Goal: Information Seeking & Learning: Learn about a topic

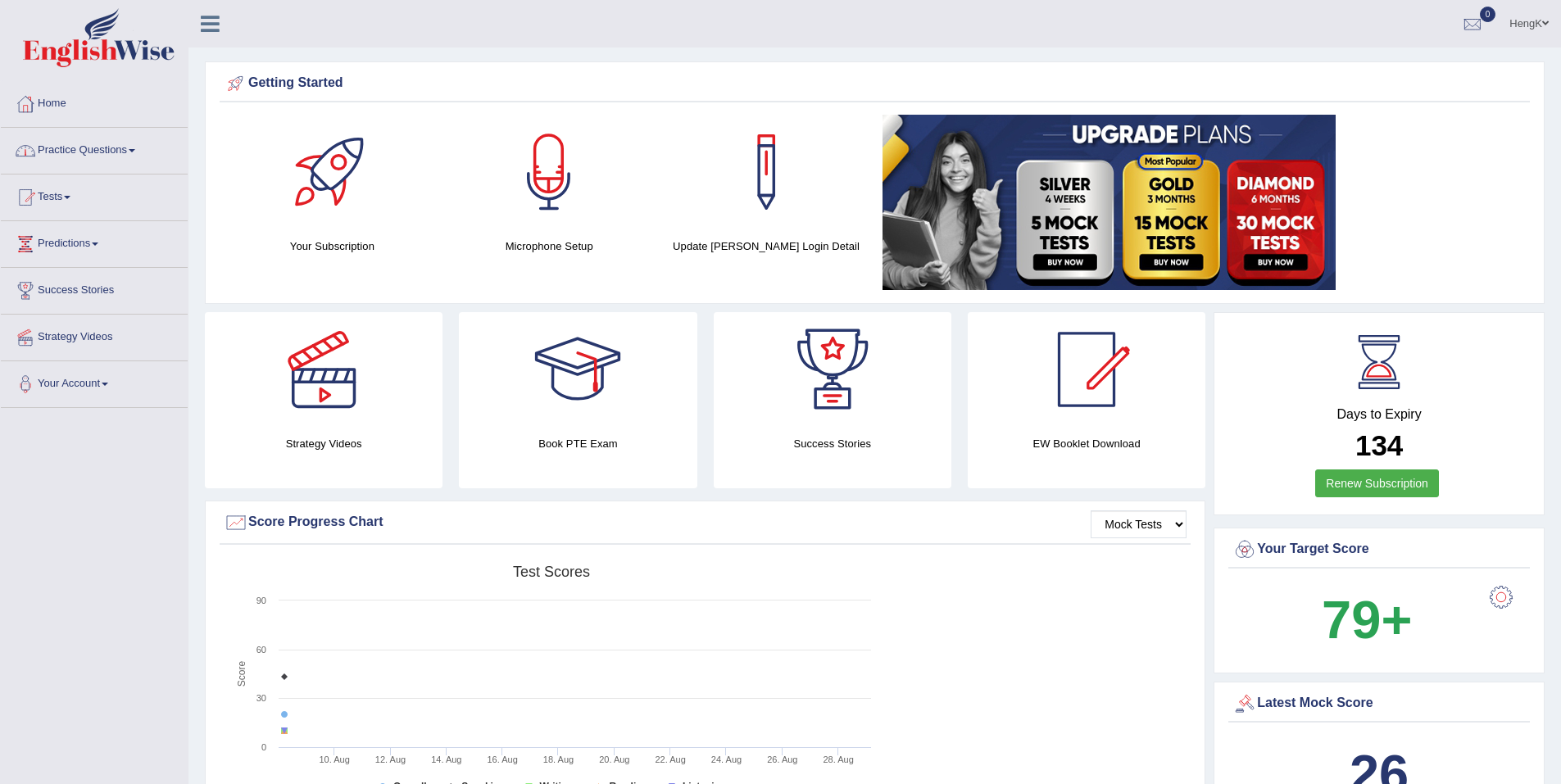
click at [137, 153] on link "Practice Questions" at bounding box center [94, 149] width 187 height 41
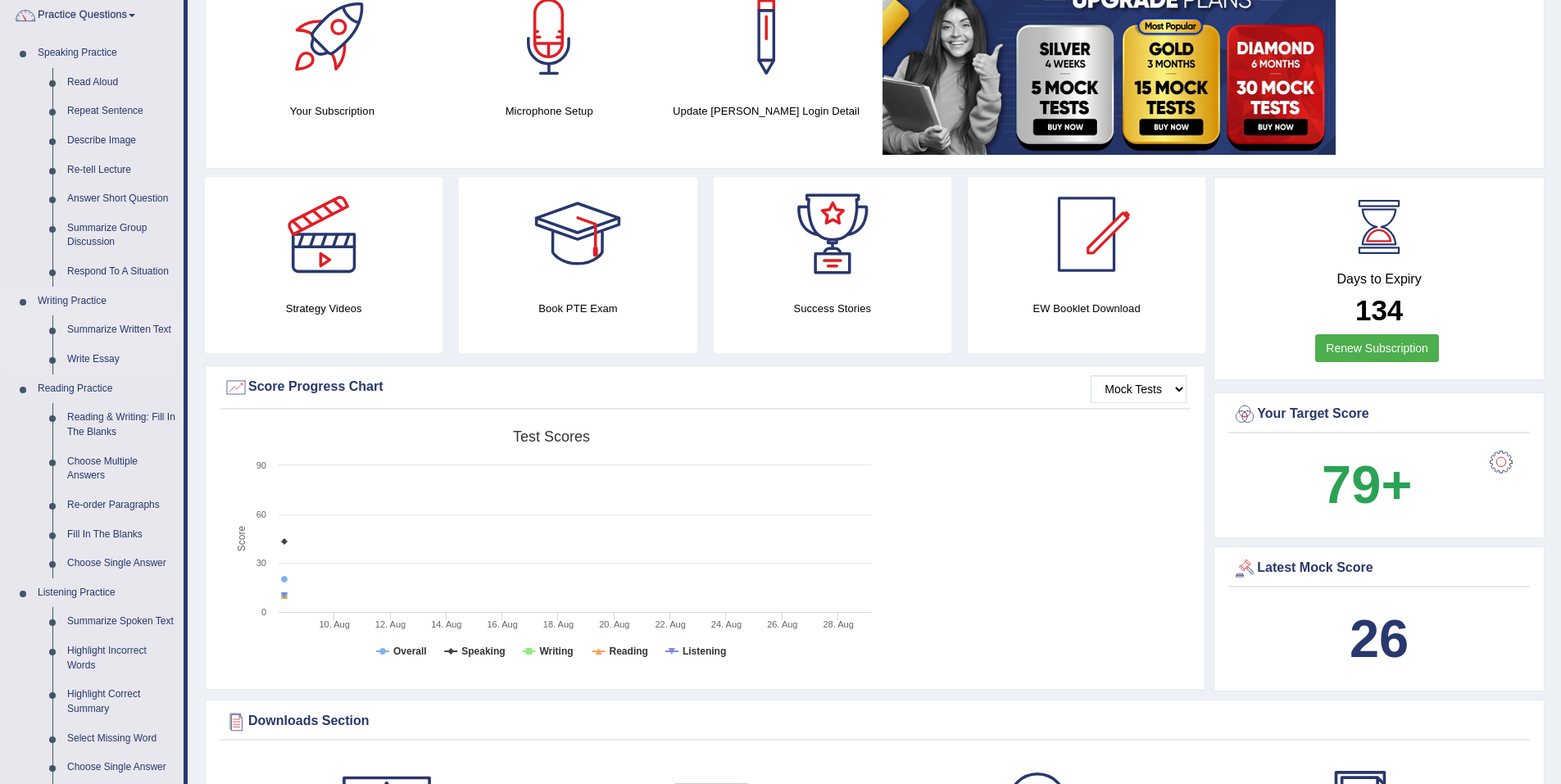
scroll to position [164, 0]
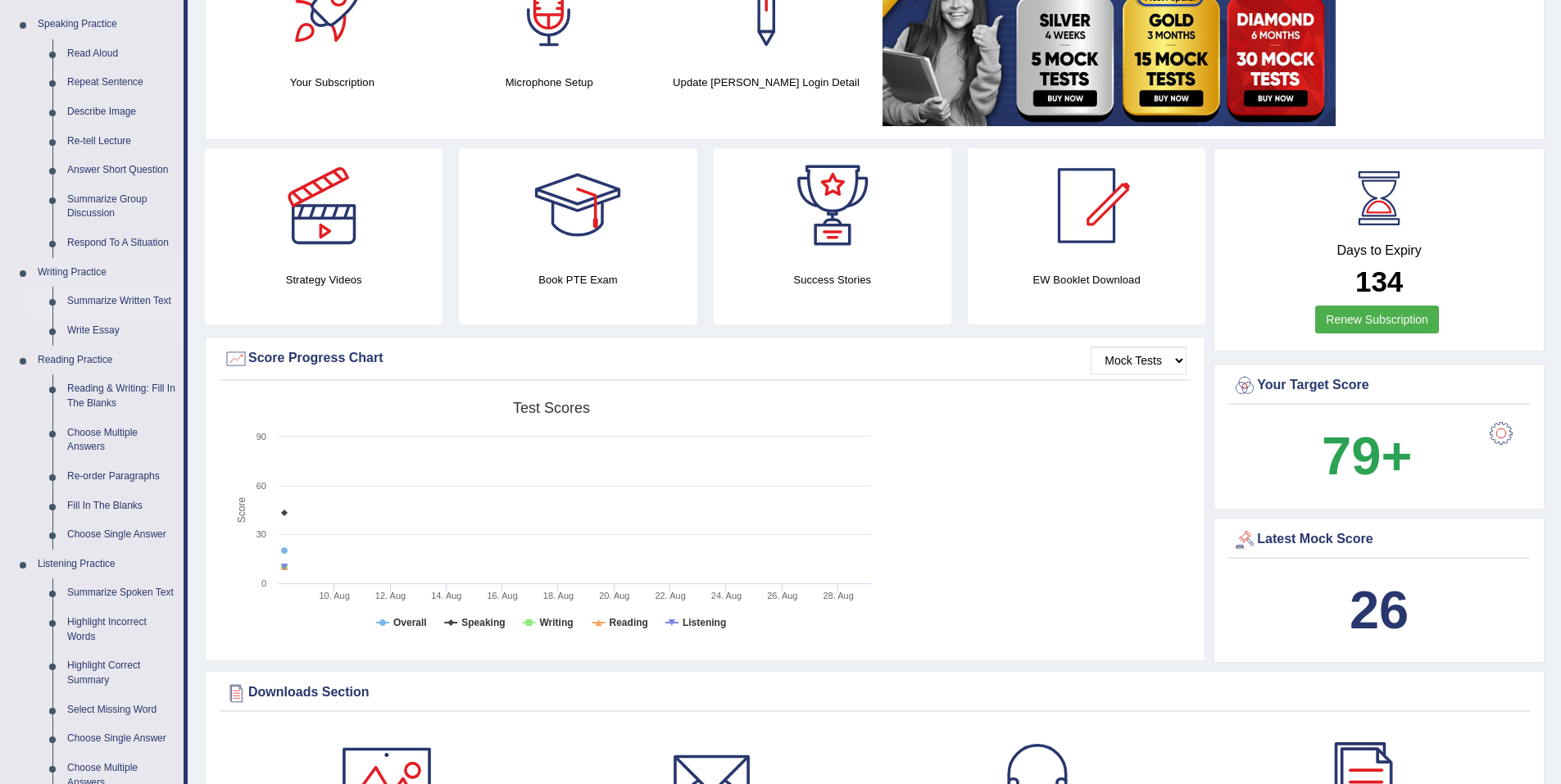
click at [143, 303] on link "Summarize Written Text" at bounding box center [121, 302] width 124 height 30
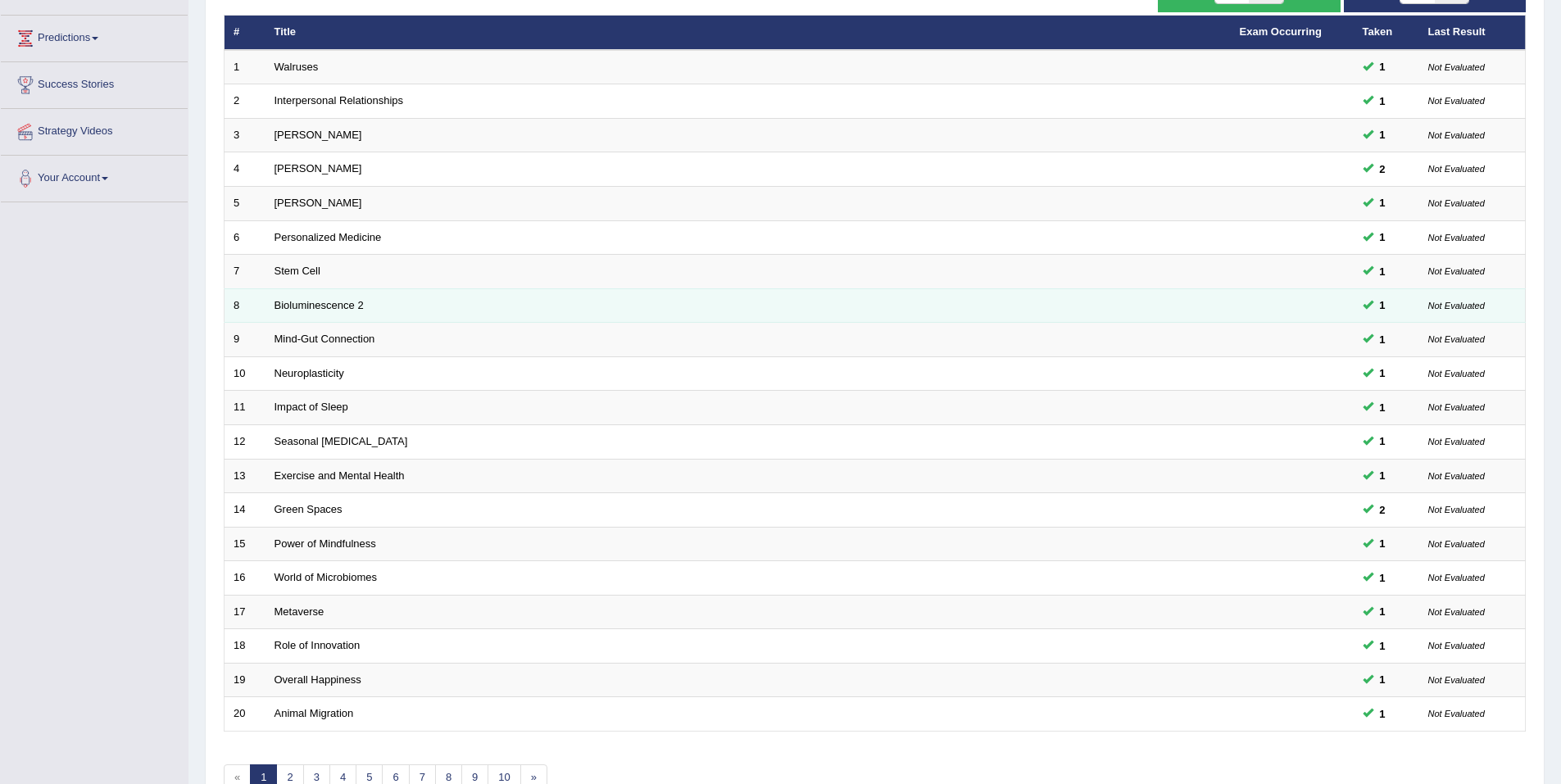
scroll to position [301, 0]
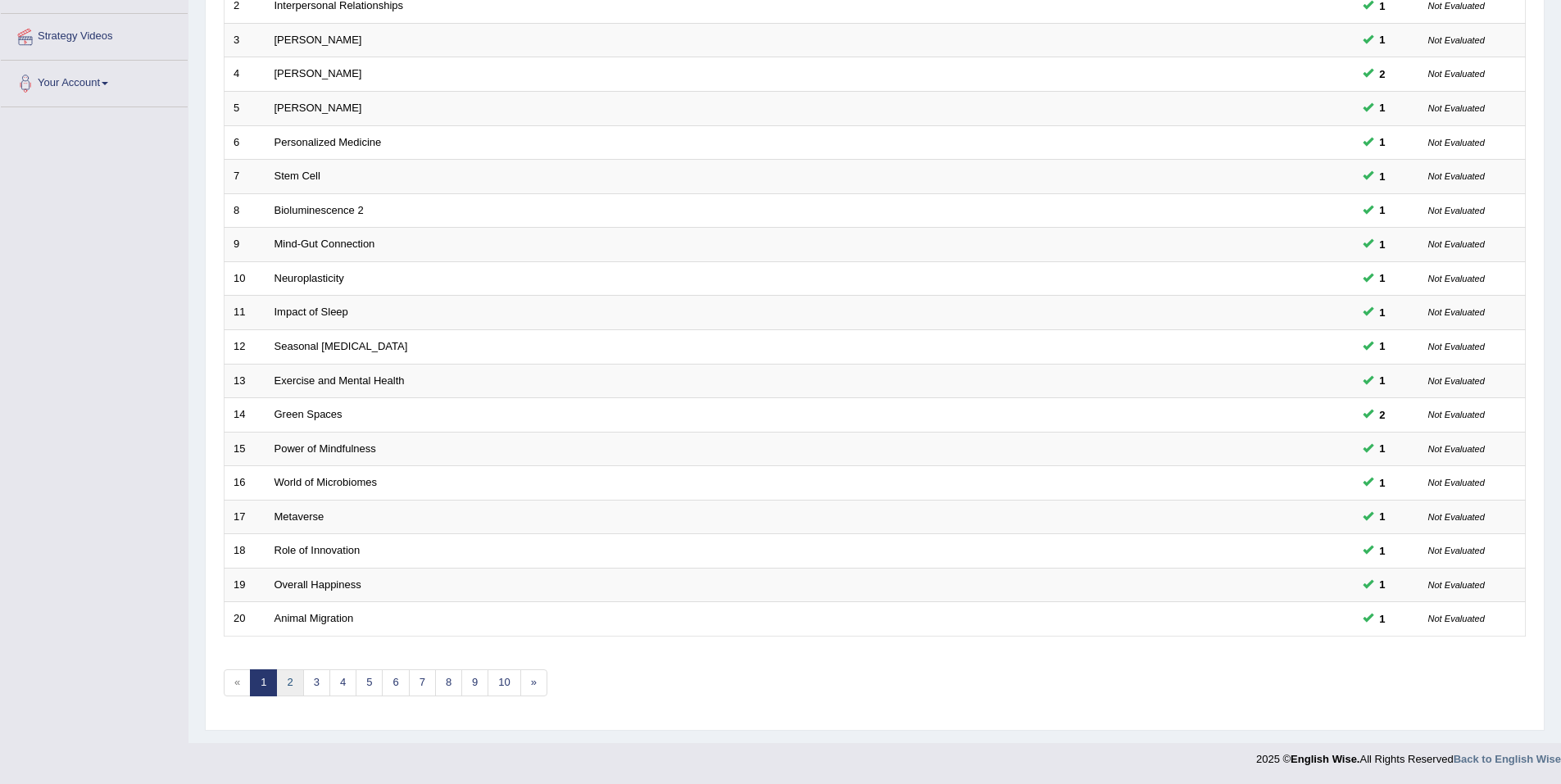
click at [284, 683] on link "2" at bounding box center [289, 682] width 27 height 27
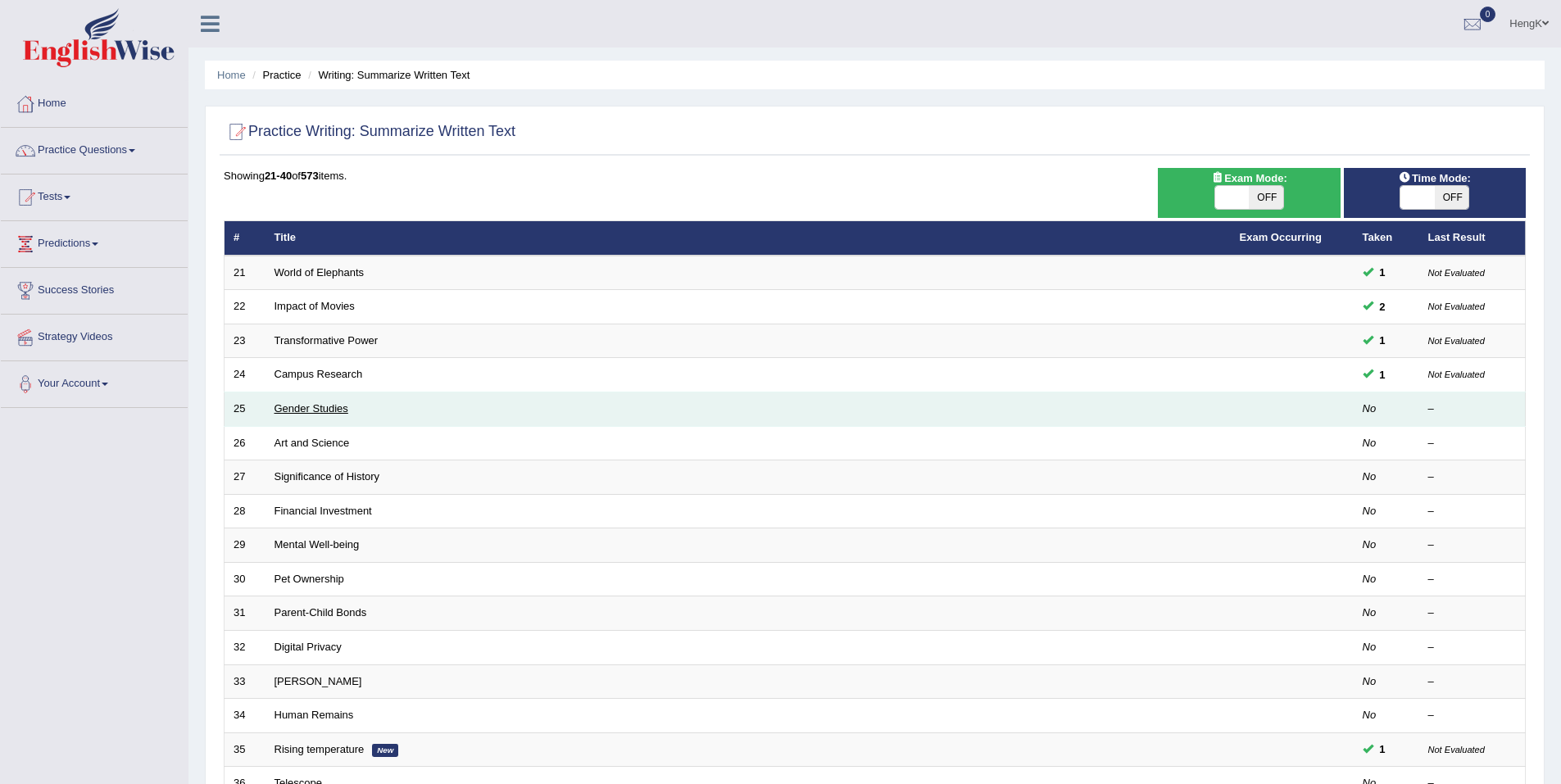
click at [318, 413] on link "Gender Studies" at bounding box center [311, 408] width 74 height 12
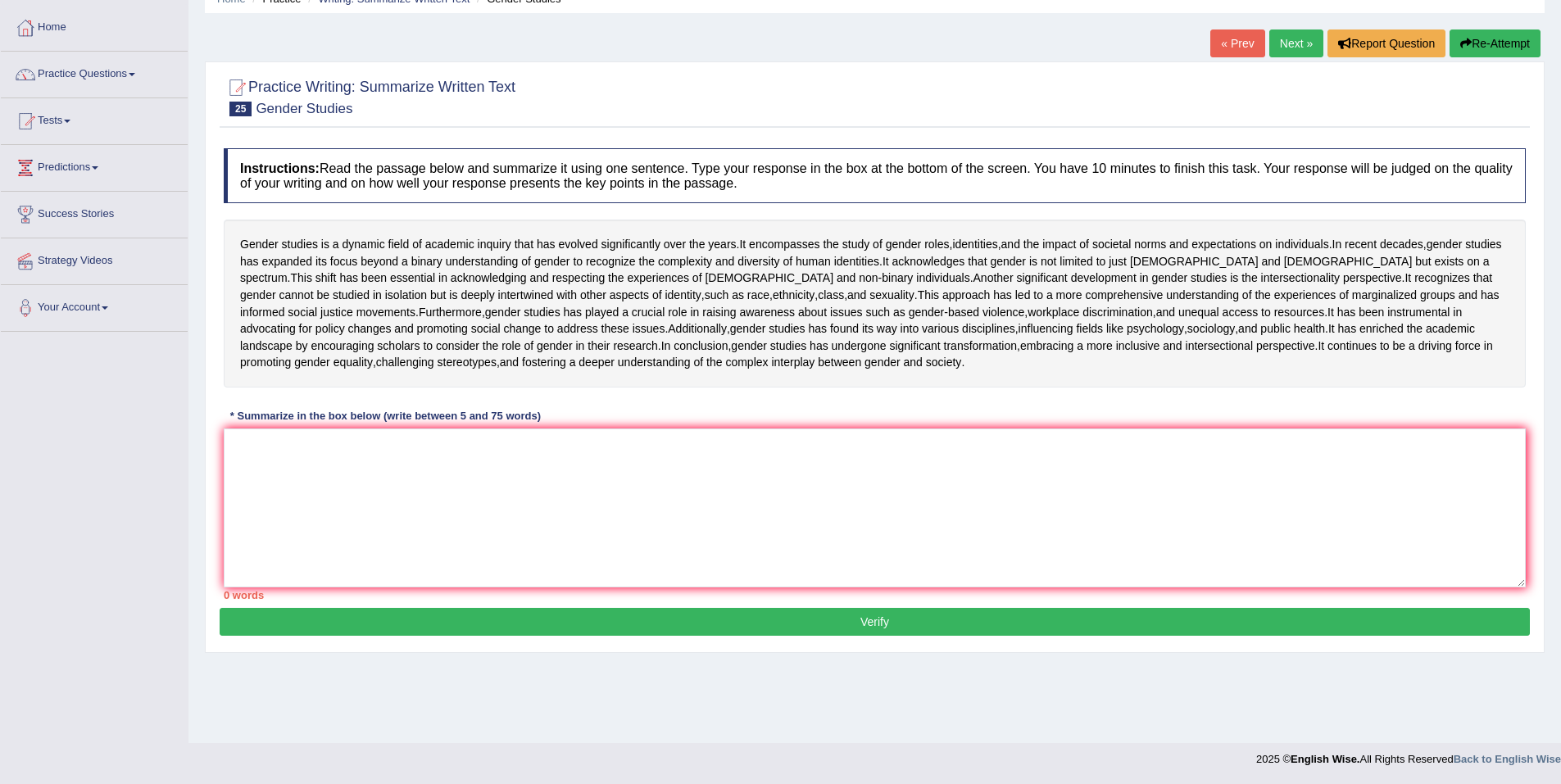
scroll to position [117, 0]
click at [541, 520] on textarea at bounding box center [874, 508] width 1302 height 159
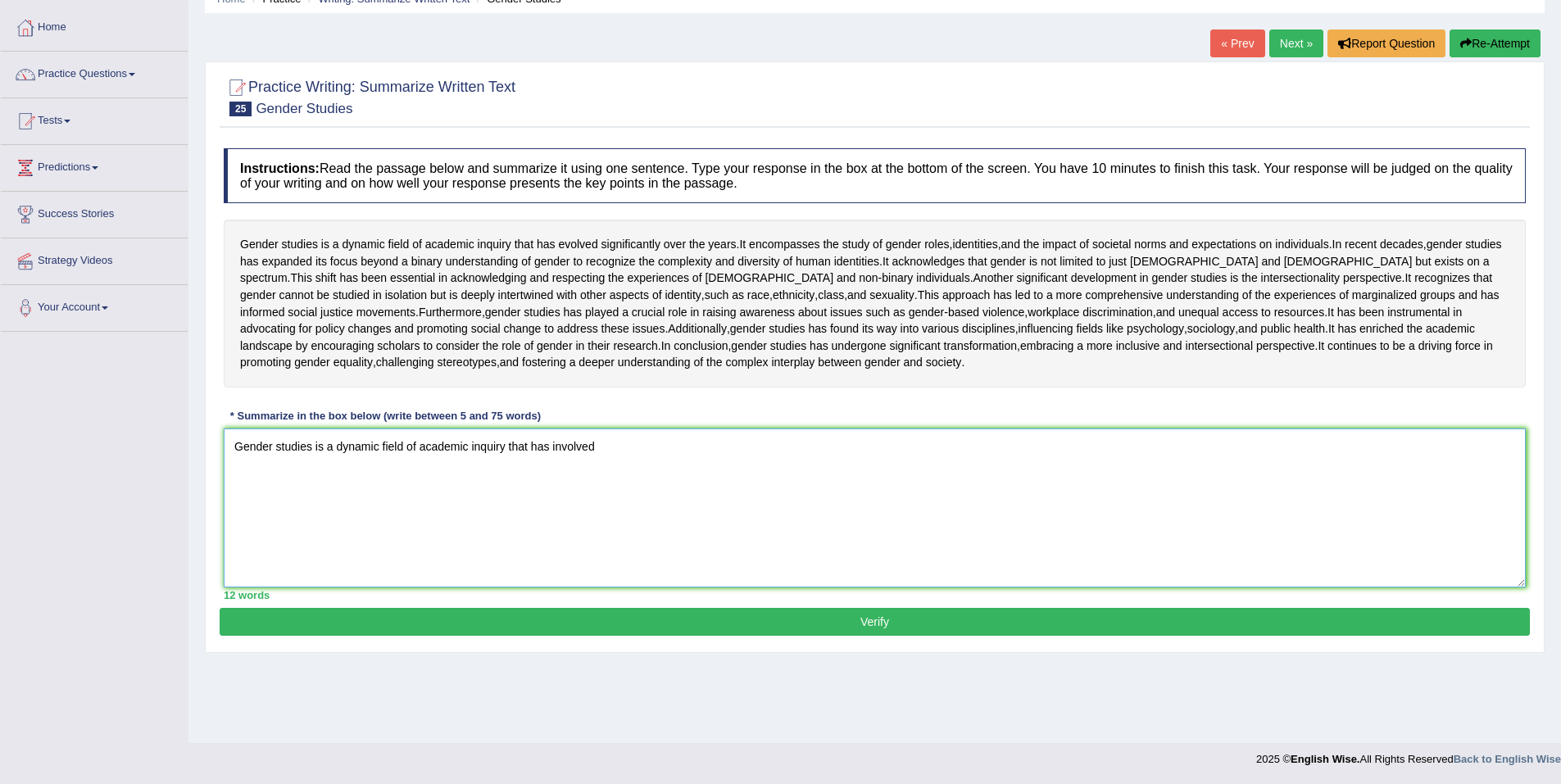
click at [561, 521] on textarea "Gender studies is a dynamic field of academic inquiry that has involved" at bounding box center [874, 508] width 1302 height 159
click at [637, 523] on textarea "Gender studies is a dynamic field of academic inquiry that has evolved" at bounding box center [874, 508] width 1302 height 159
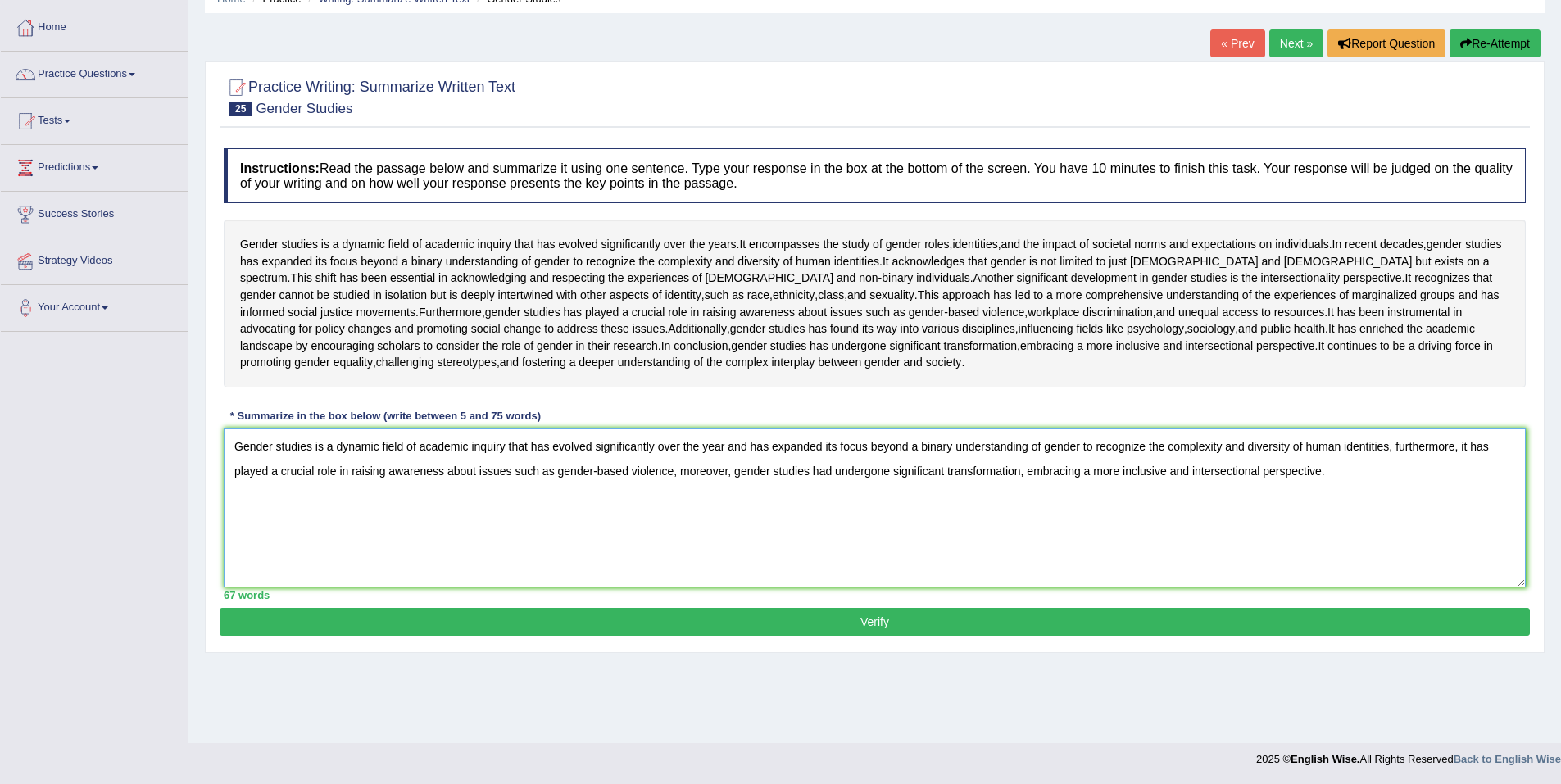
type textarea "Gender studies is a dynamic field of academic inquiry that has evolved signific…"
click at [889, 635] on button "Verify" at bounding box center [874, 622] width 1310 height 28
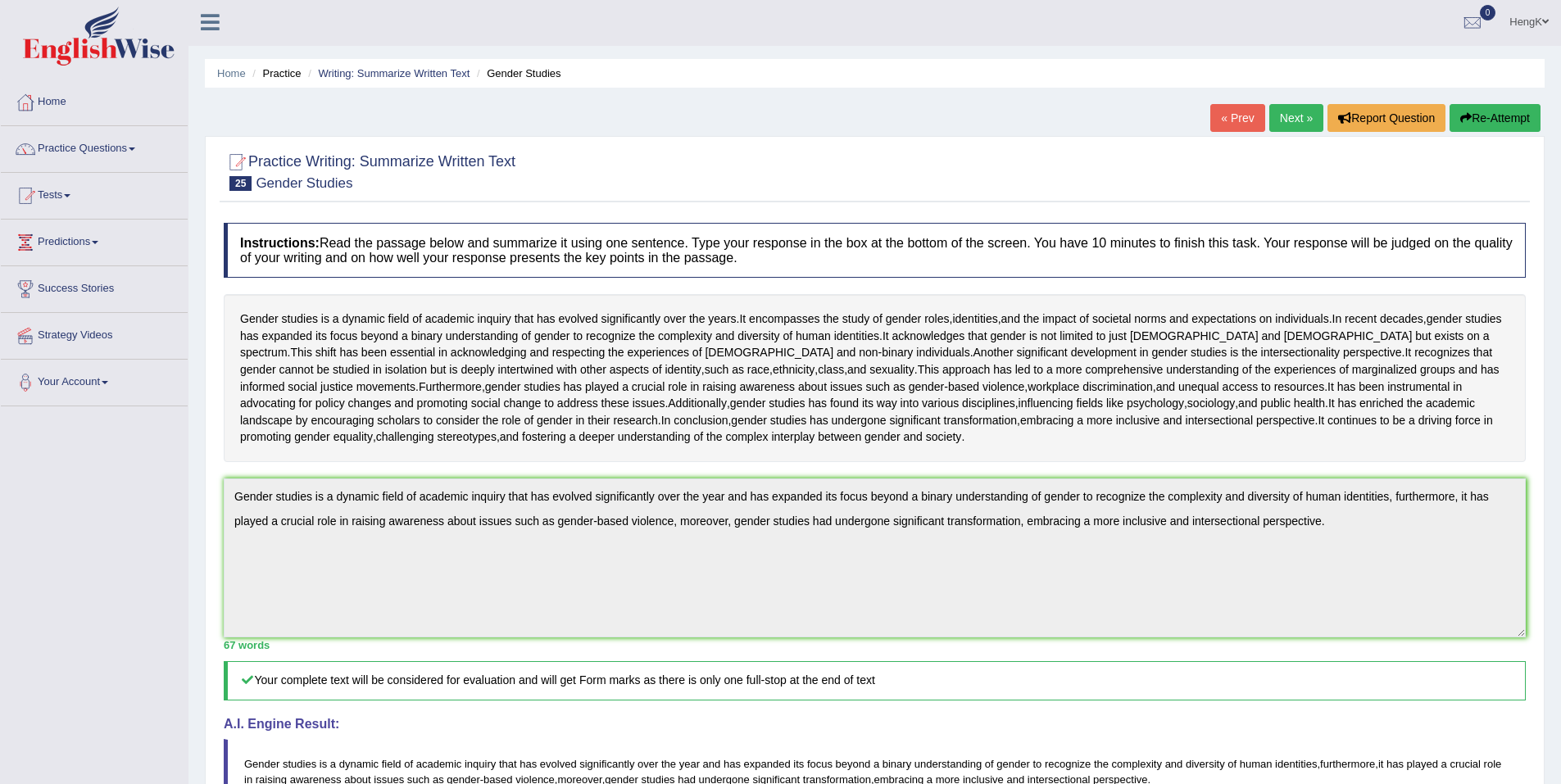
scroll to position [0, 0]
